Goal: Task Accomplishment & Management: Use online tool/utility

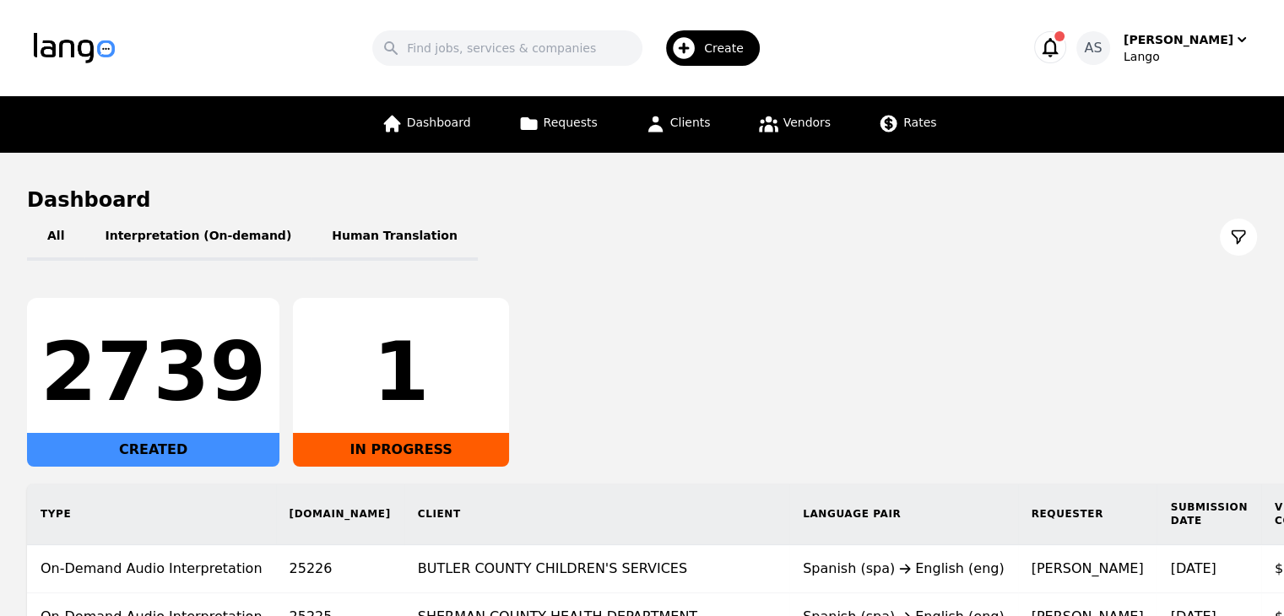
click at [1062, 259] on div "All Interpretation (On-demand) Human Translation" at bounding box center [642, 237] width 1230 height 47
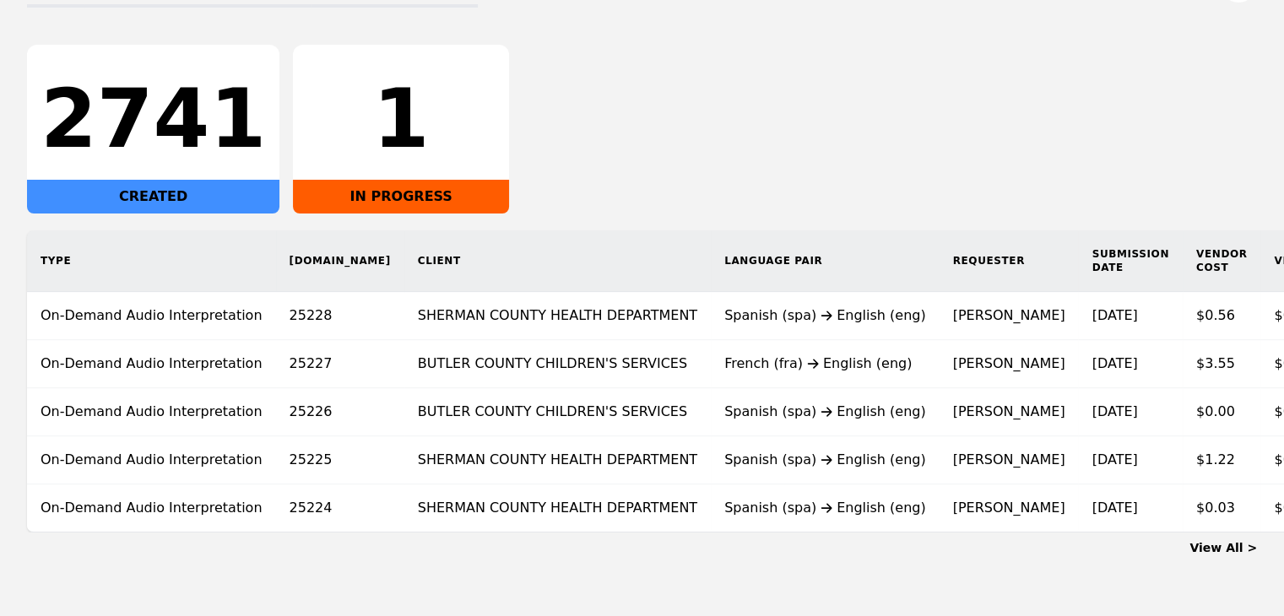
scroll to position [0, 139]
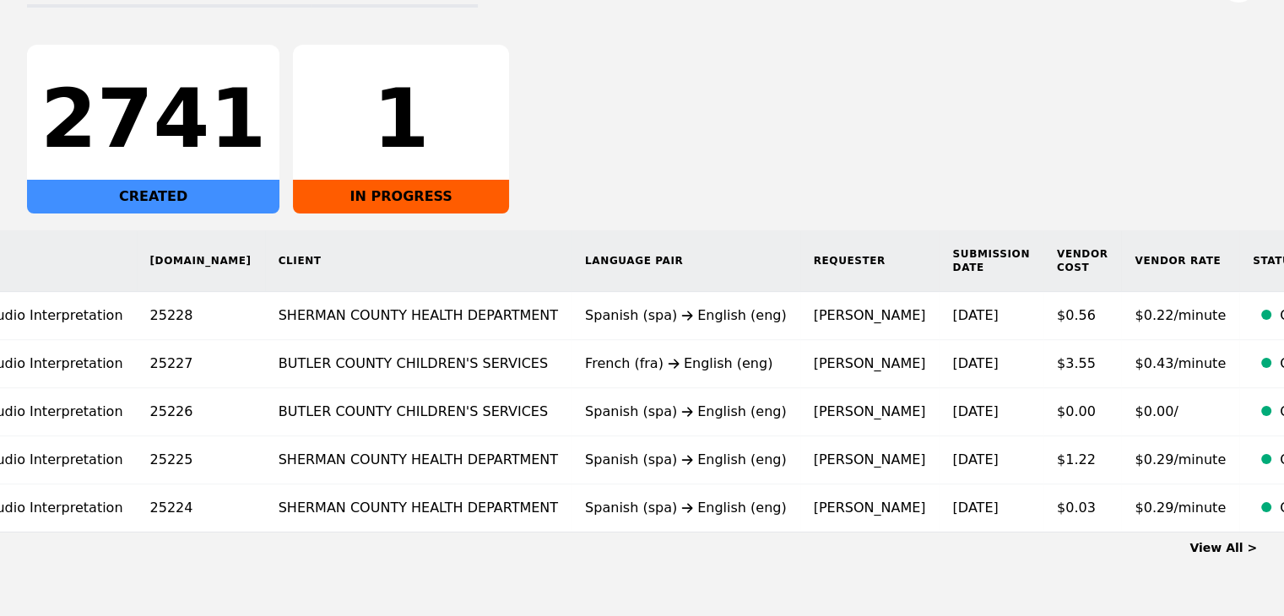
click at [1240, 570] on main "Dashboard All Interpretation (On-demand) Human Translation 2741 CREATED 1 IN PR…" at bounding box center [642, 245] width 1284 height 690
click at [1235, 554] on link "View All >" at bounding box center [1223, 548] width 68 height 14
